Goal: Communication & Community: Answer question/provide support

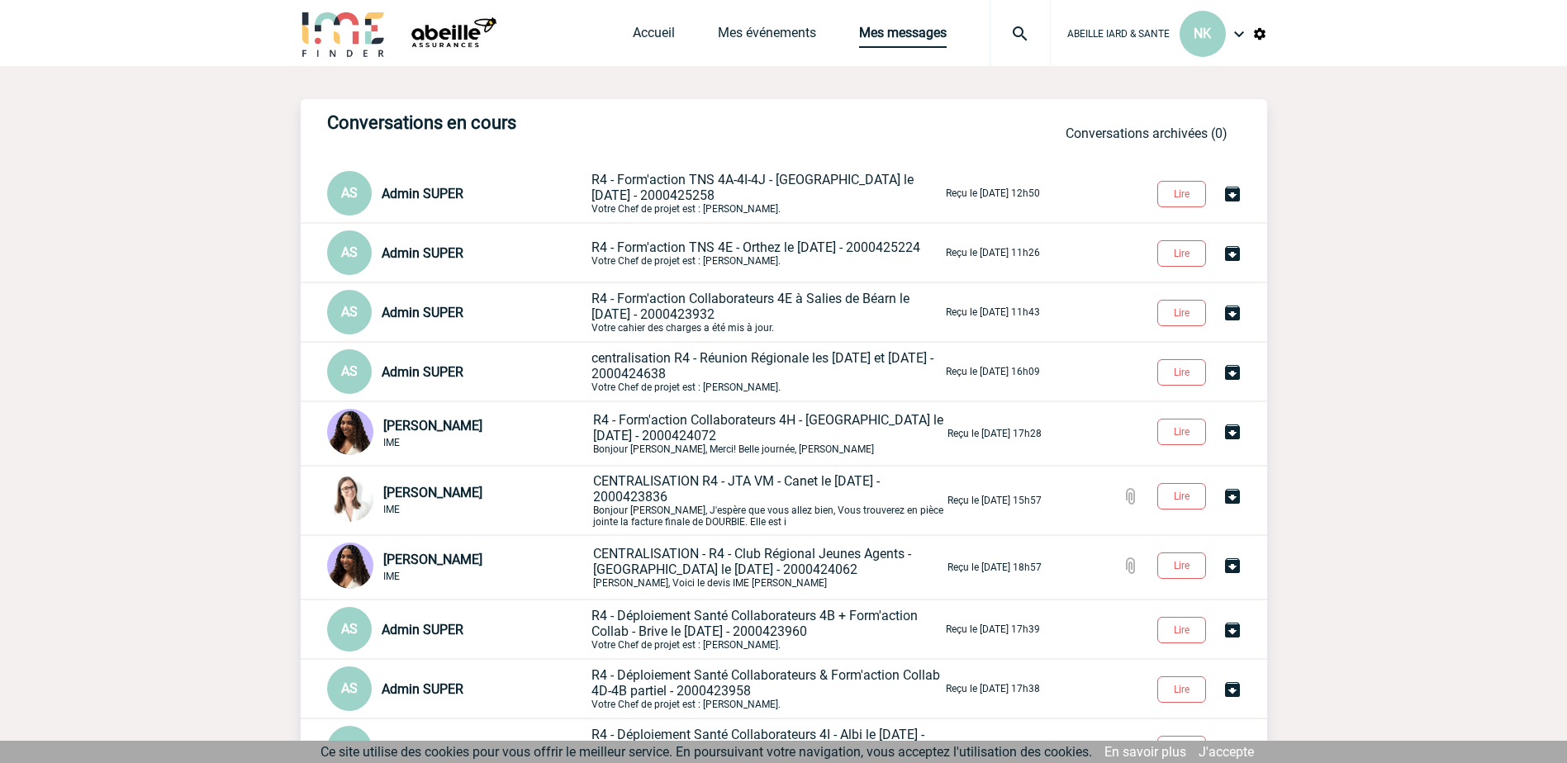
click at [895, 34] on link "Mes messages" at bounding box center [903, 36] width 88 height 23
click at [1184, 253] on button "Lire" at bounding box center [1181, 253] width 49 height 26
